Goal: Check status: Check status

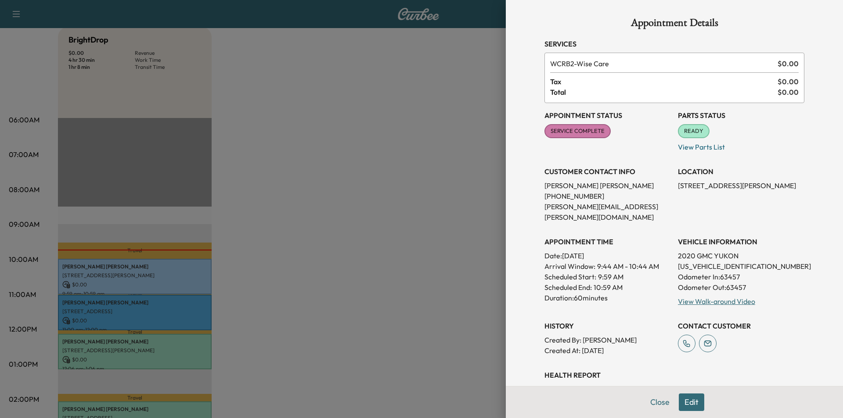
scroll to position [44, 0]
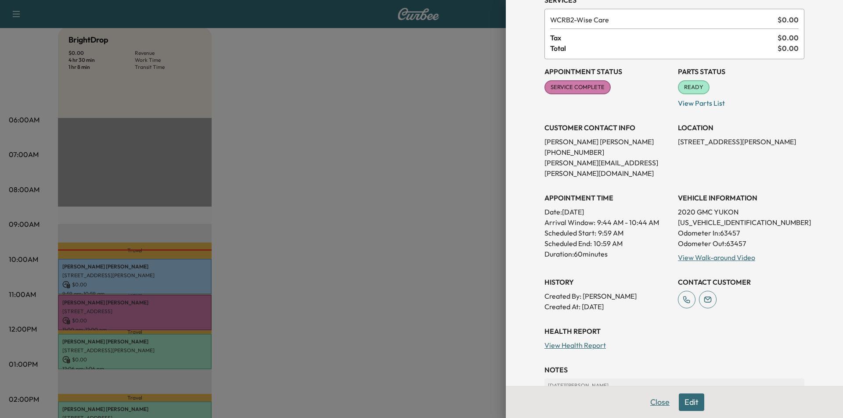
click at [647, 404] on button "Close" at bounding box center [659, 403] width 31 height 18
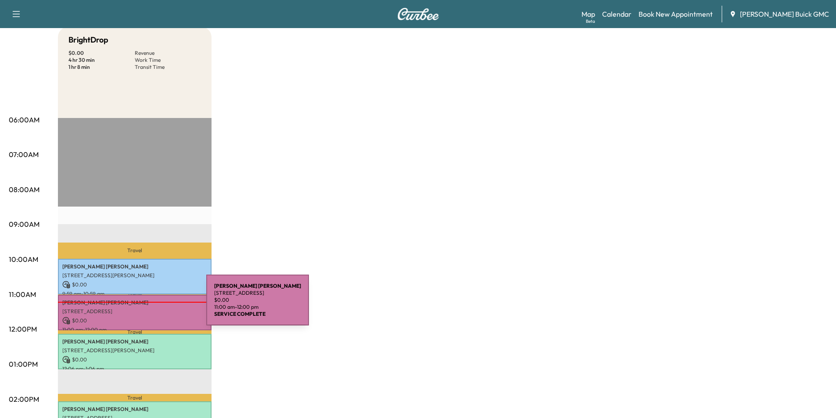
click at [140, 305] on div "[PERSON_NAME] [STREET_ADDRESS] $ 0.00 11:00 am - 12:00 pm" at bounding box center [135, 313] width 154 height 36
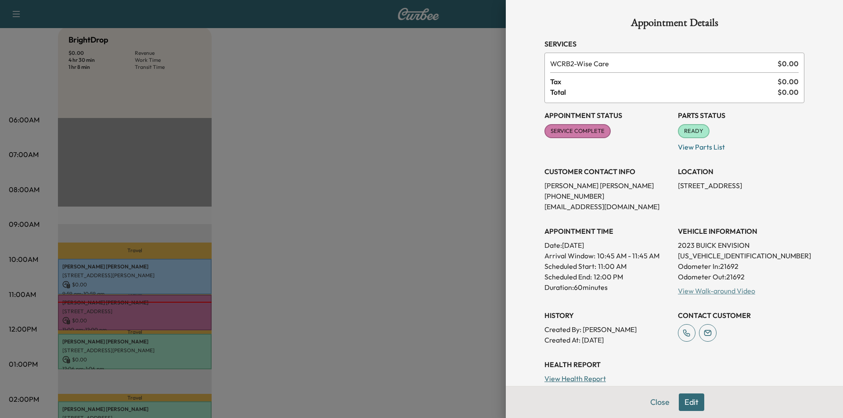
click at [717, 294] on link "View Walk-around Video" at bounding box center [716, 291] width 77 height 9
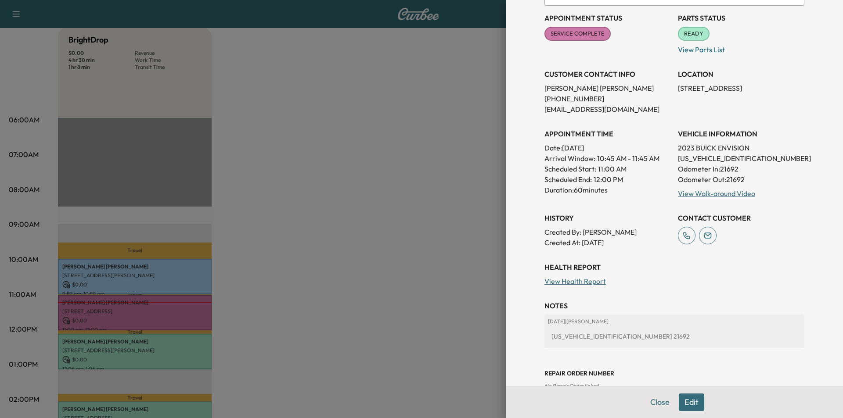
scroll to position [119, 0]
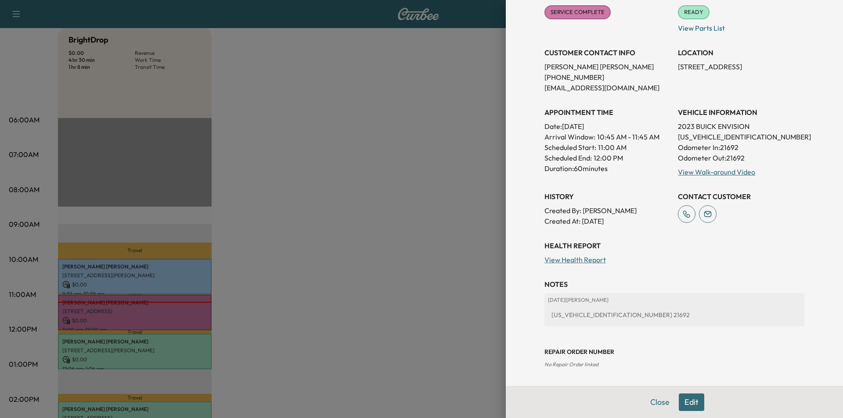
click at [156, 276] on div at bounding box center [421, 209] width 843 height 418
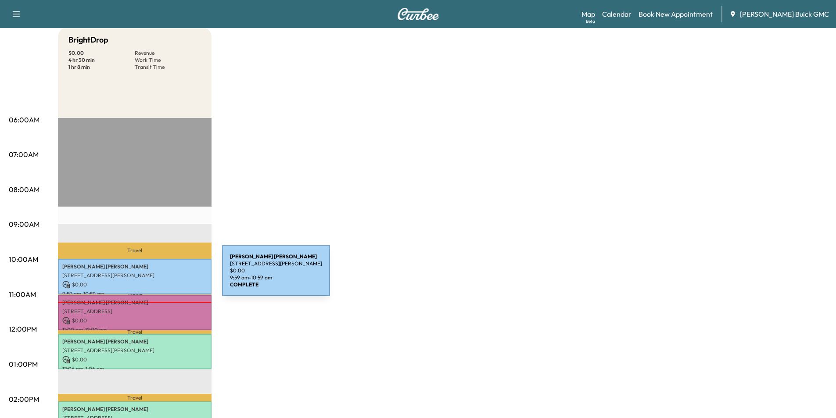
click at [156, 276] on p "[STREET_ADDRESS][PERSON_NAME]" at bounding box center [134, 275] width 145 height 7
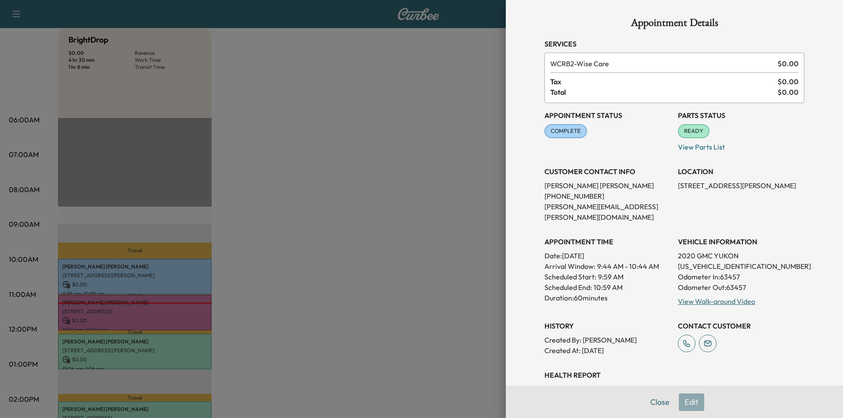
click at [590, 385] on link "View Health Report" at bounding box center [574, 389] width 61 height 9
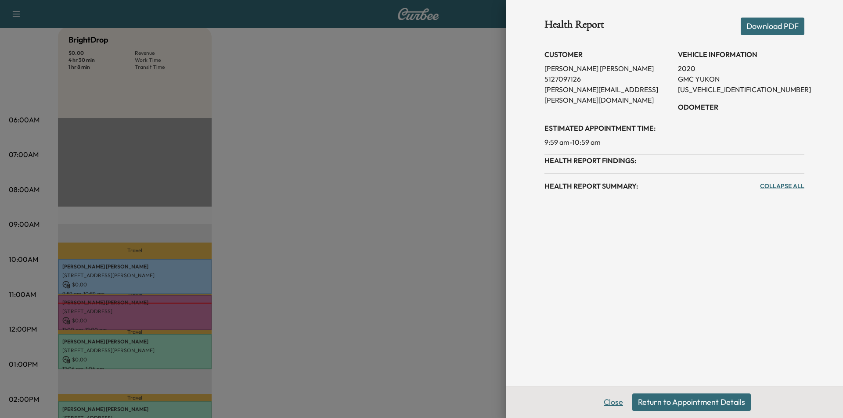
click at [617, 399] on button "Close" at bounding box center [613, 403] width 31 height 18
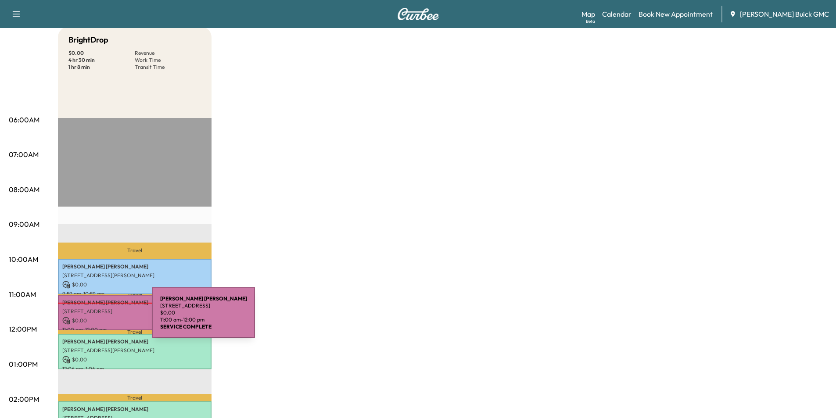
click at [86, 318] on p "$ 0.00" at bounding box center [134, 321] width 145 height 8
